Goal: Task Accomplishment & Management: Use online tool/utility

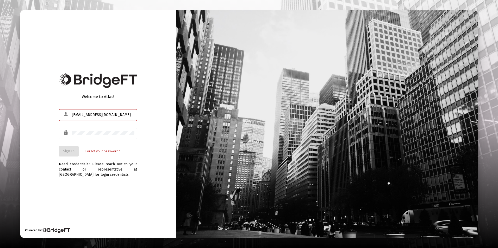
type input "[EMAIL_ADDRESS][DOMAIN_NAME]"
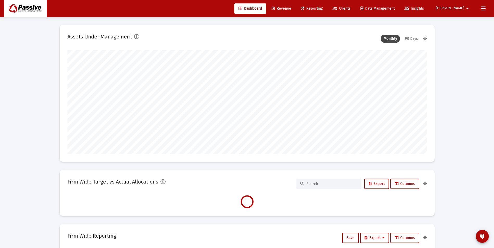
scroll to position [104, 194]
type input "[DATE]"
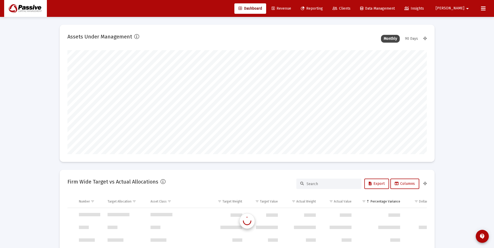
scroll to position [500, 0]
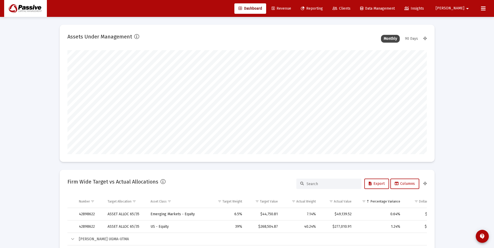
click at [323, 8] on span "Reporting" at bounding box center [312, 8] width 22 height 4
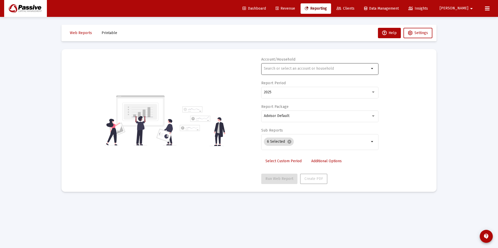
click at [319, 71] on div at bounding box center [316, 68] width 105 height 13
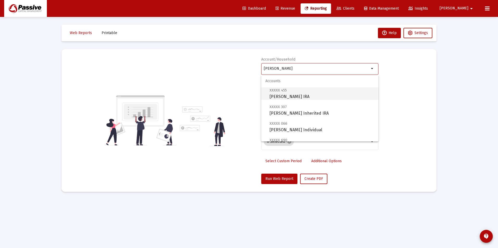
click at [313, 92] on span "XXXXX 455 [PERSON_NAME] IRA" at bounding box center [322, 93] width 105 height 13
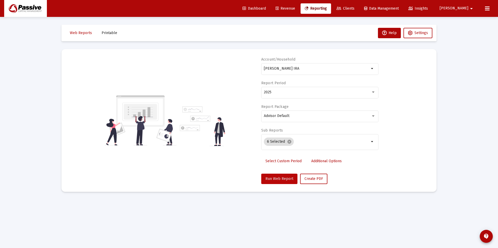
click at [288, 183] on button "Run Web Report" at bounding box center [279, 179] width 36 height 10
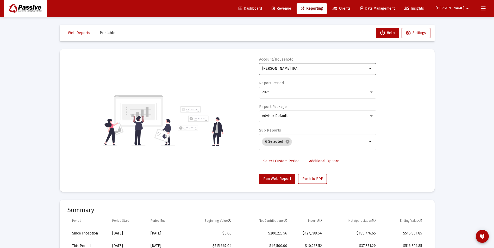
click at [300, 68] on input "[PERSON_NAME] IRA" at bounding box center [314, 69] width 105 height 4
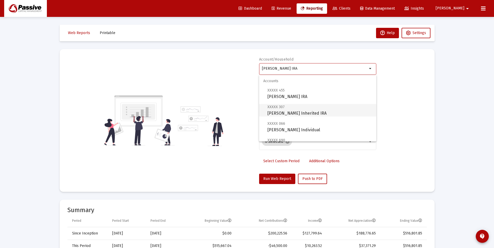
click at [306, 111] on span "XXXXX 307 [PERSON_NAME] Inherited IRA" at bounding box center [319, 110] width 105 height 13
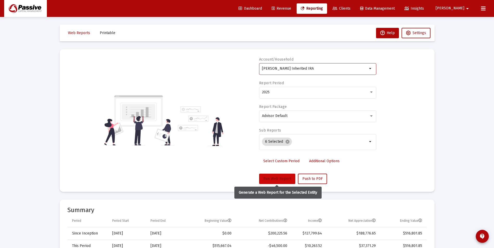
click at [277, 180] on span "Run Web Report" at bounding box center [277, 179] width 28 height 4
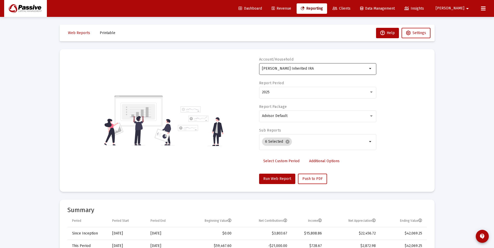
click at [294, 67] on input "[PERSON_NAME] Inherited IRA" at bounding box center [314, 69] width 105 height 4
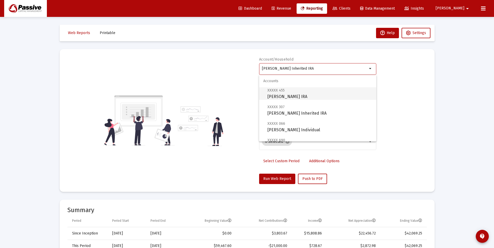
click at [296, 91] on span "XXXXX 455 [PERSON_NAME] IRA" at bounding box center [319, 93] width 105 height 13
type input "[PERSON_NAME] IRA"
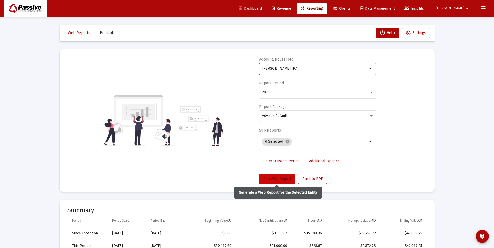
click at [277, 180] on span "Run Web Report" at bounding box center [277, 179] width 28 height 4
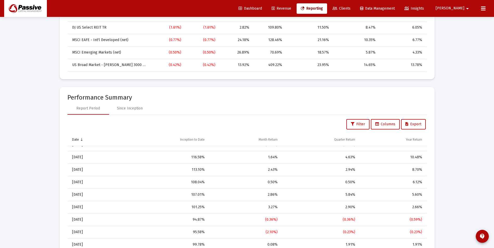
scroll to position [234, 0]
